Goal: Task Accomplishment & Management: Manage account settings

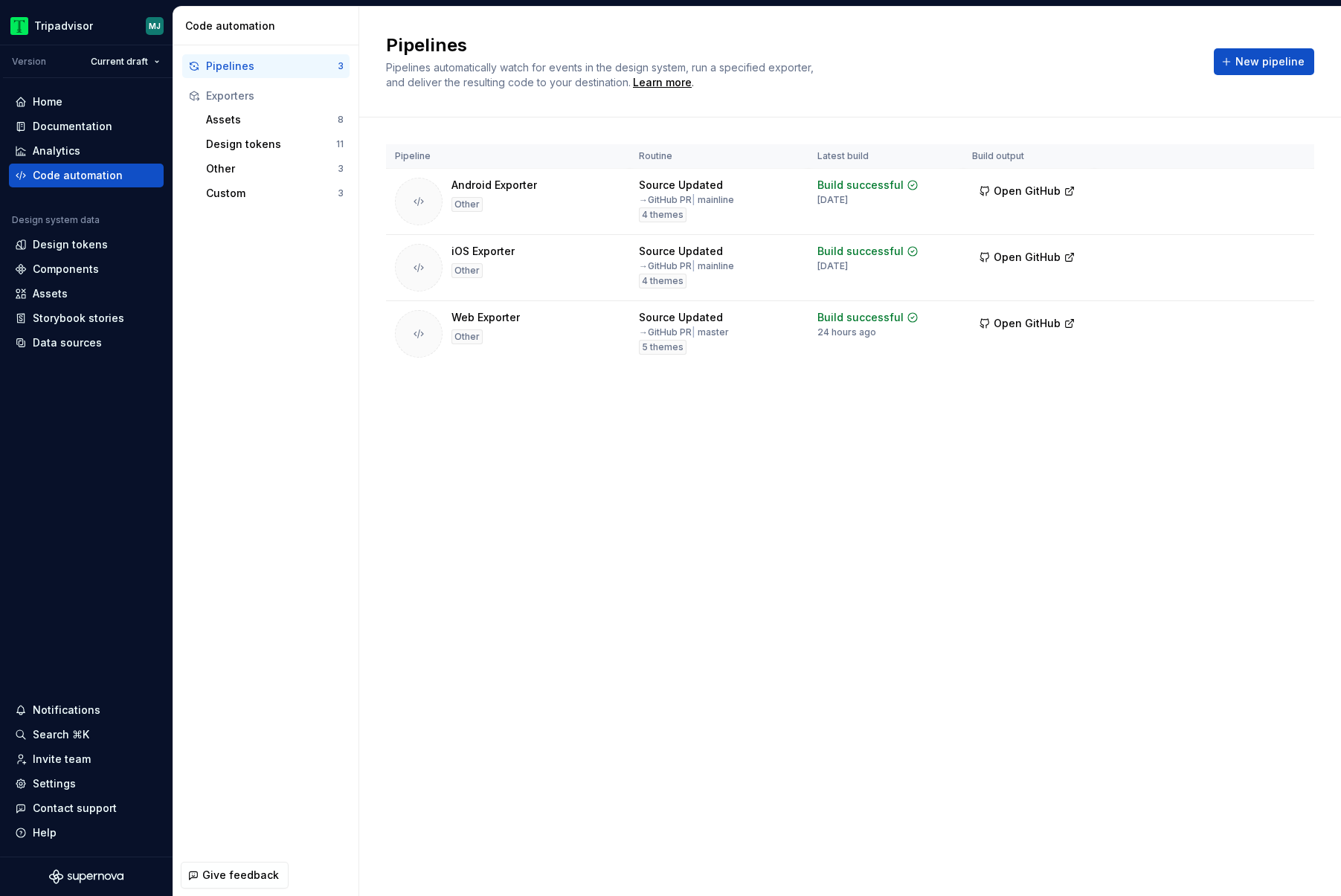
click at [1152, 428] on div "Pipelines Pipelines automatically watch for events in the design system, run a …" at bounding box center [850, 451] width 981 height 890
click at [1296, 320] on html "Tripadvisor MJ Version Current draft Home Documentation Analytics Code automati…" at bounding box center [670, 448] width 1341 height 896
click at [1256, 347] on div "Edit pipeline" at bounding box center [1273, 352] width 127 height 14
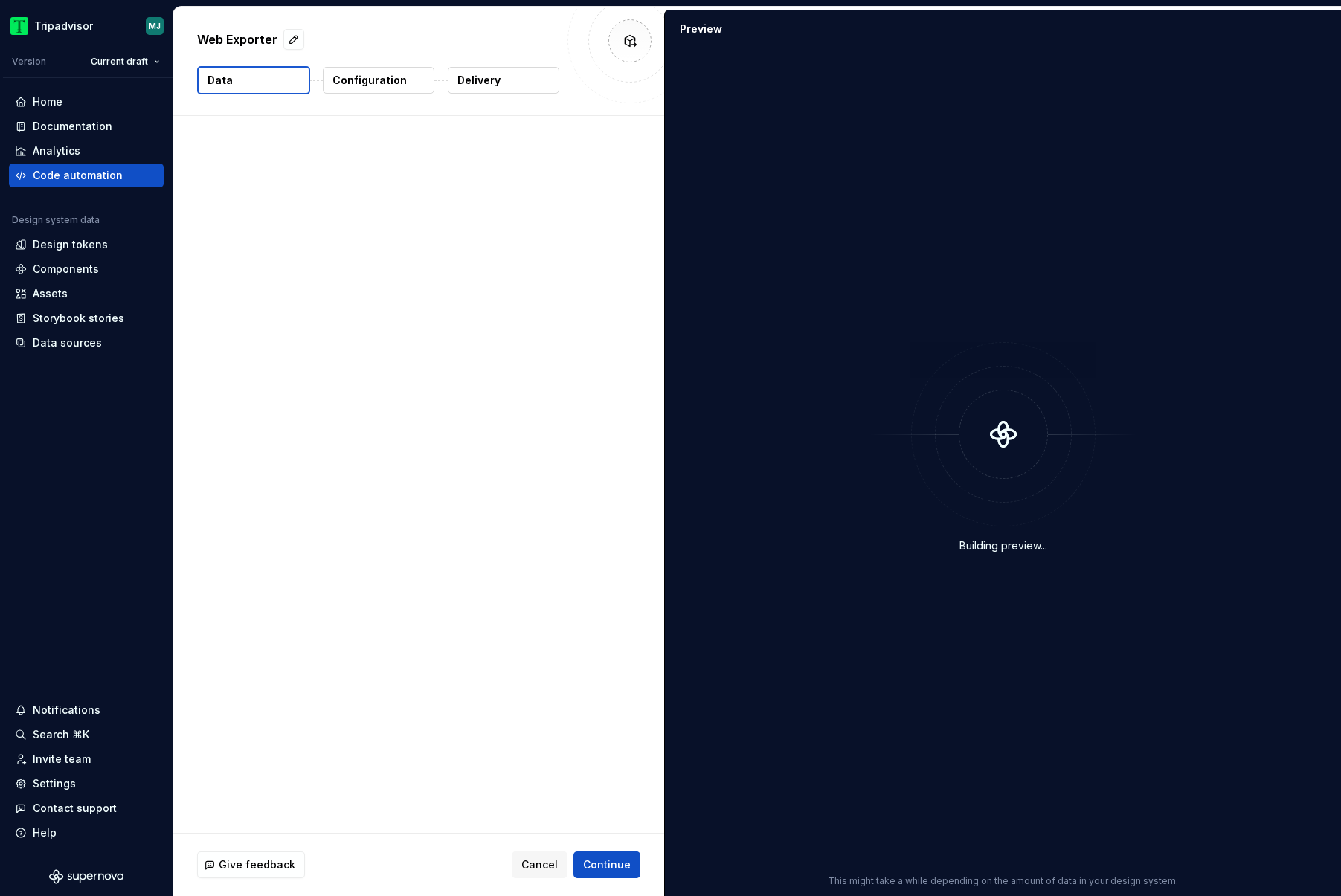
click at [511, 75] on button "Delivery" at bounding box center [504, 80] width 112 height 27
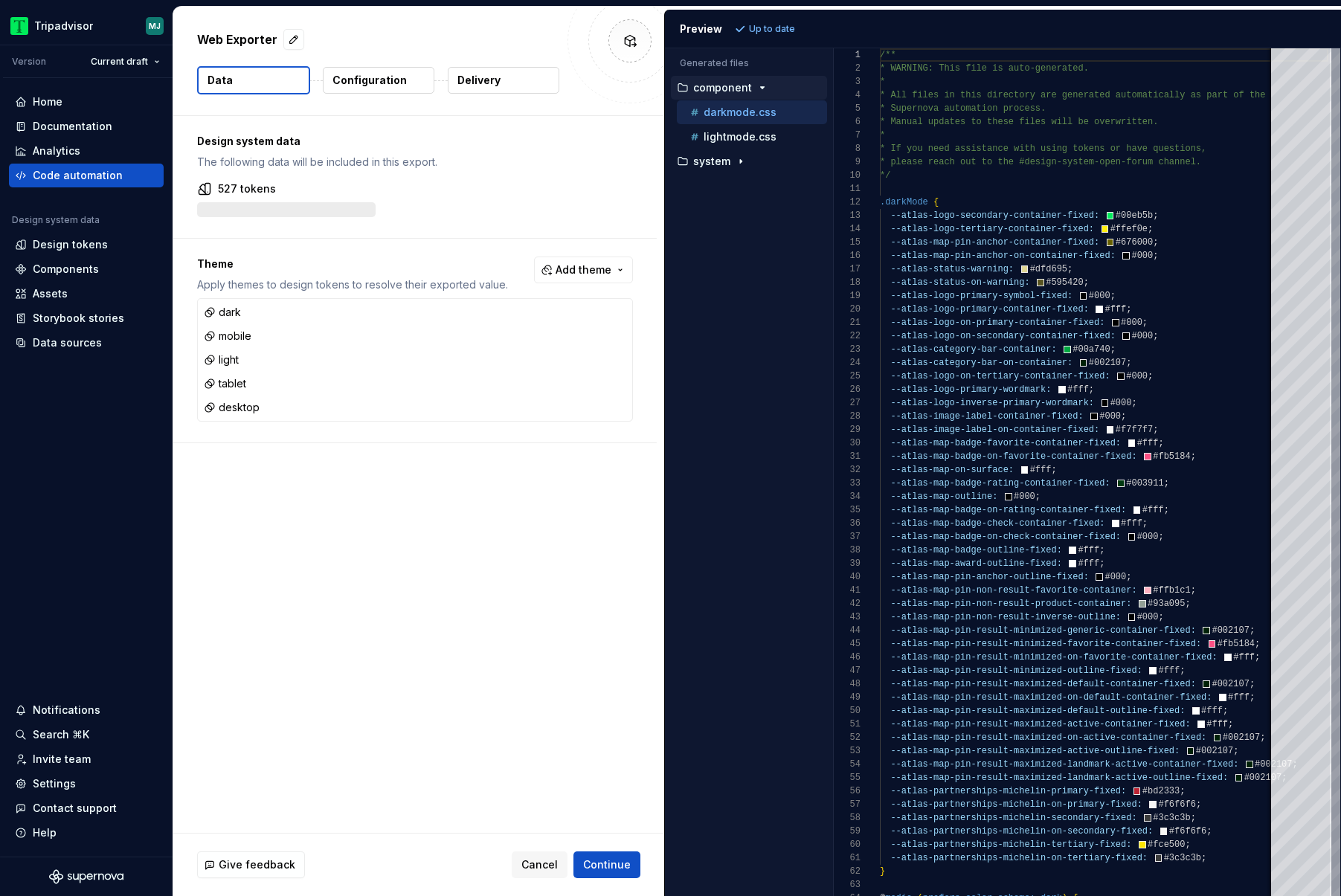
click at [478, 91] on button "Delivery" at bounding box center [504, 80] width 112 height 27
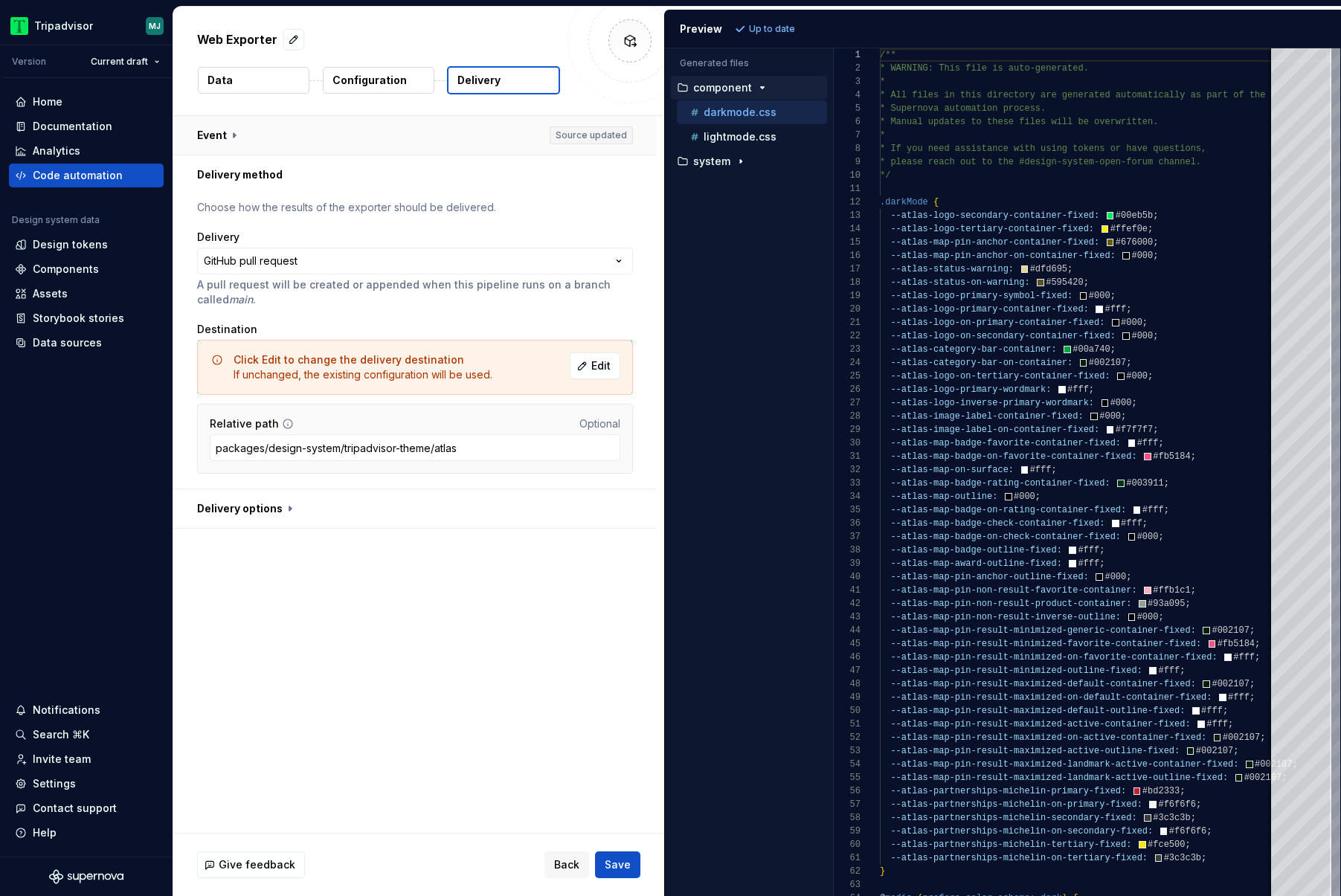
click at [401, 139] on button "button" at bounding box center [414, 135] width 483 height 39
